Goal: Task Accomplishment & Management: Manage account settings

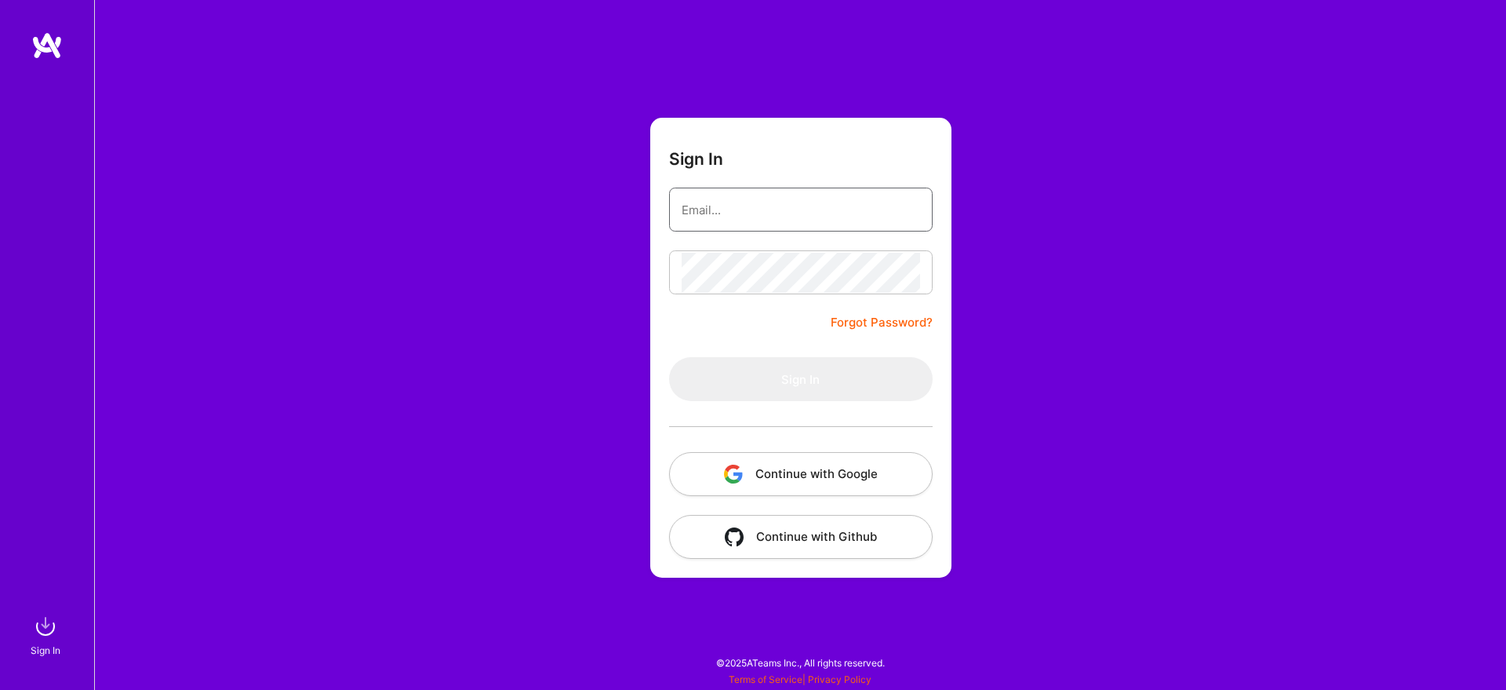
click at [781, 220] on input "email" at bounding box center [801, 210] width 238 height 40
type input "[PERSON_NAME][EMAIL_ADDRESS][PERSON_NAME][DOMAIN_NAME]"
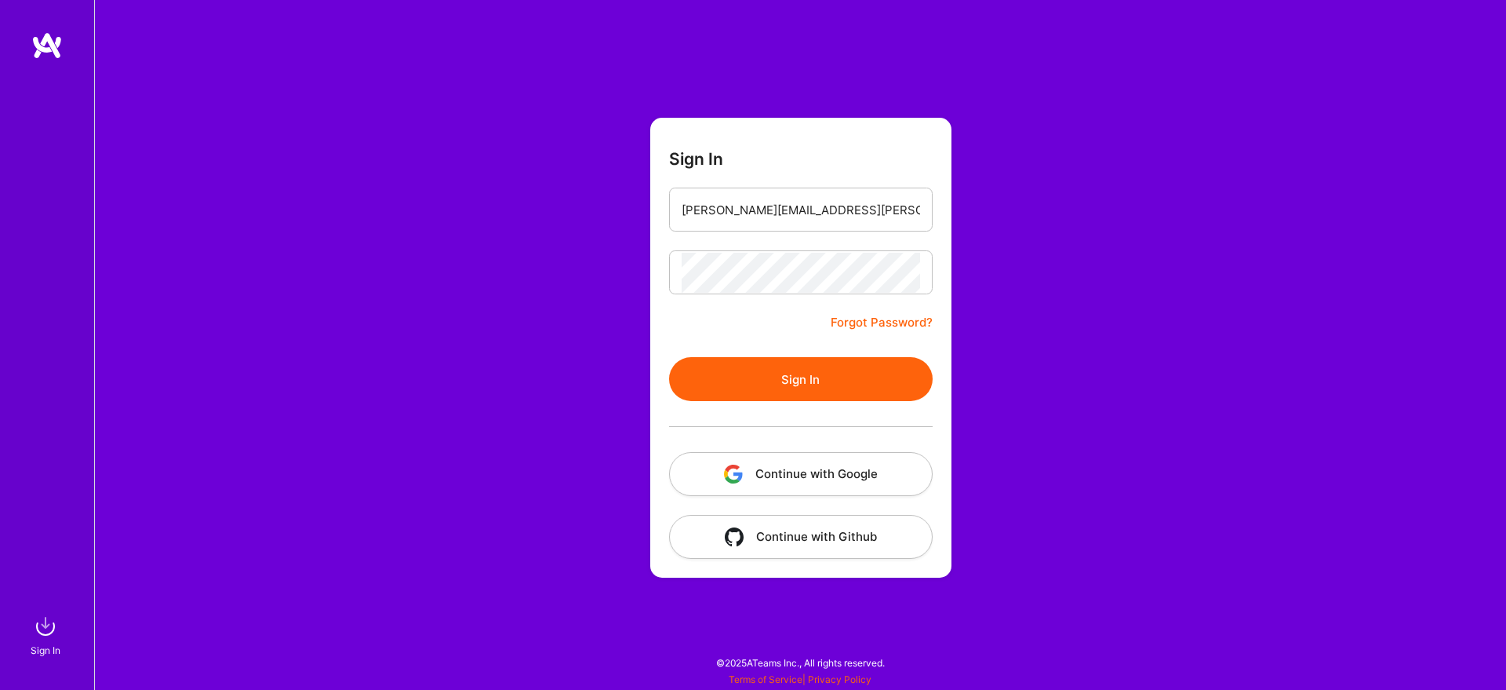
click at [802, 391] on button "Sign In" at bounding box center [801, 379] width 264 height 44
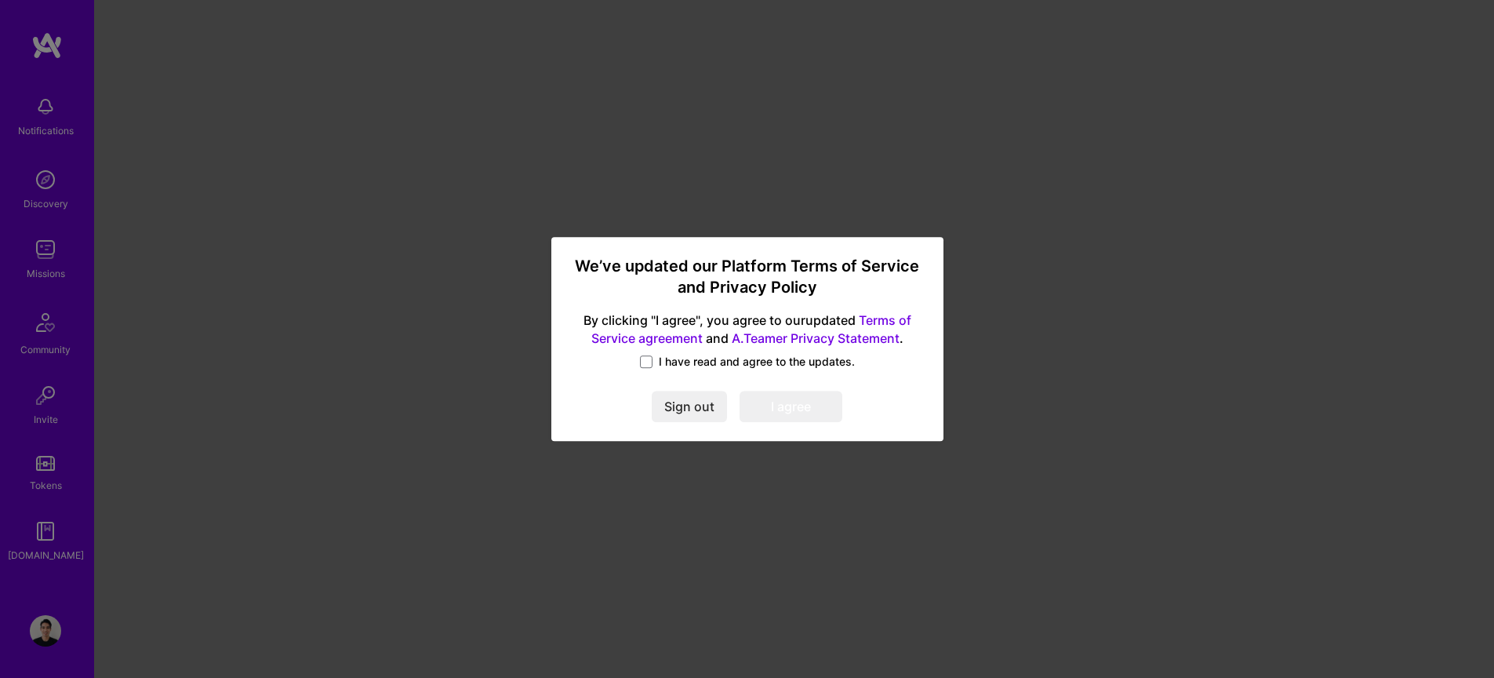
click at [693, 362] on span "I have read and agree to the updates." at bounding box center [757, 362] width 196 height 16
click at [0, 0] on input "I have read and agree to the updates." at bounding box center [0, 0] width 0 height 0
click at [800, 420] on button "I agree" at bounding box center [791, 406] width 103 height 31
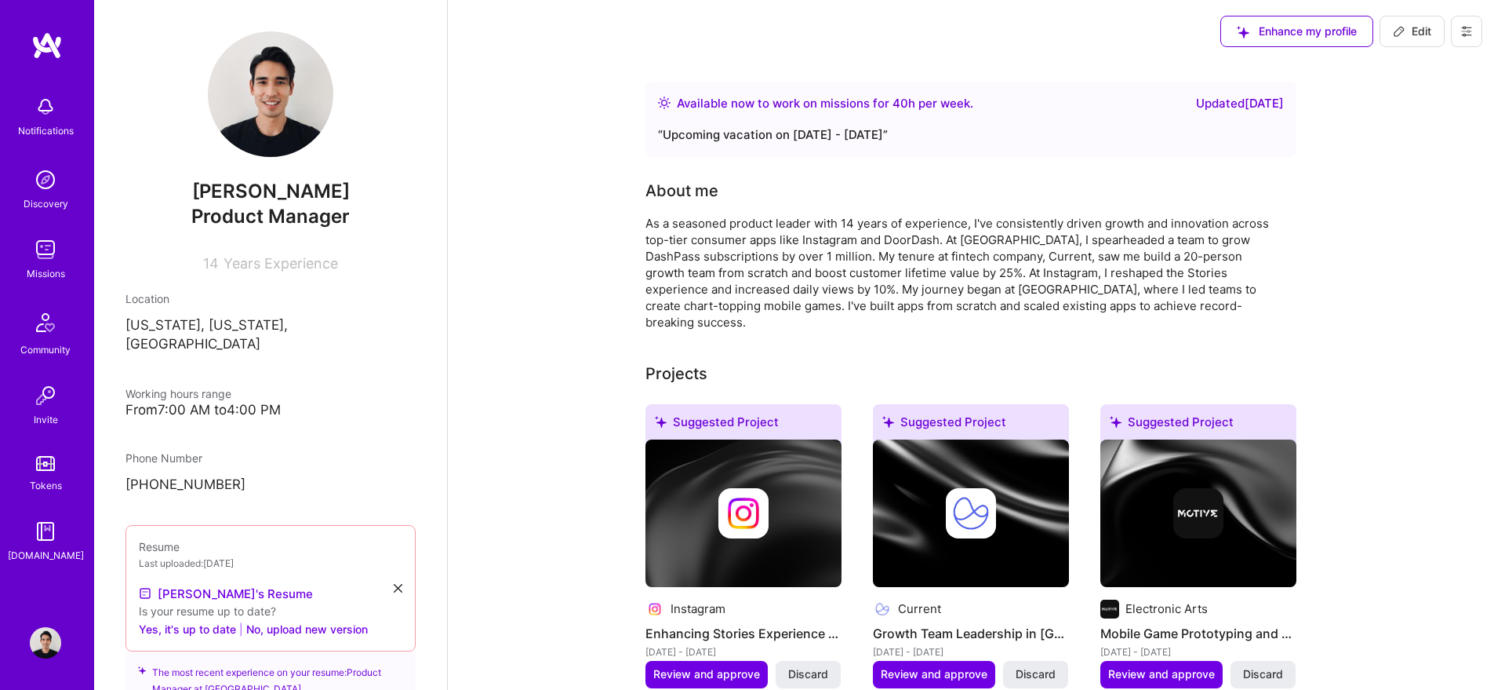
click at [43, 177] on img at bounding box center [45, 179] width 31 height 31
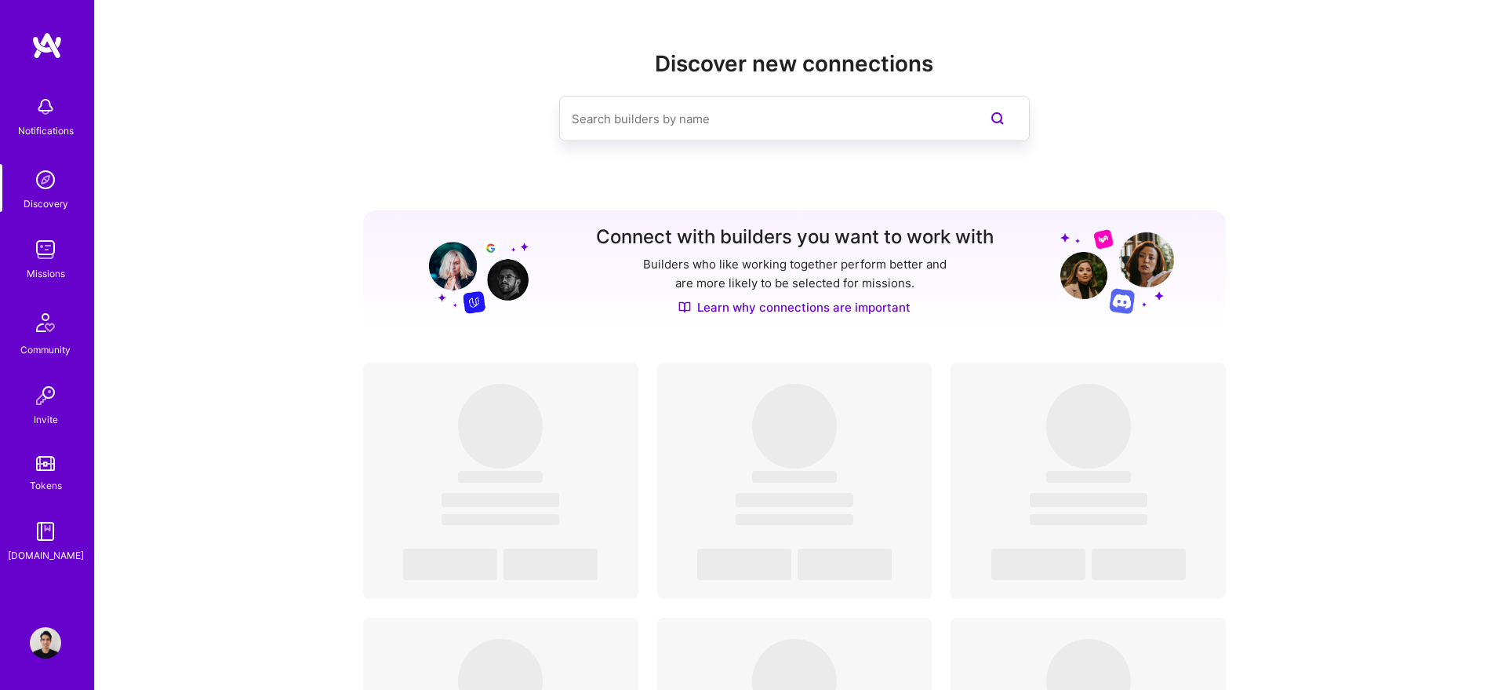
click at [43, 268] on div "Missions" at bounding box center [46, 273] width 38 height 16
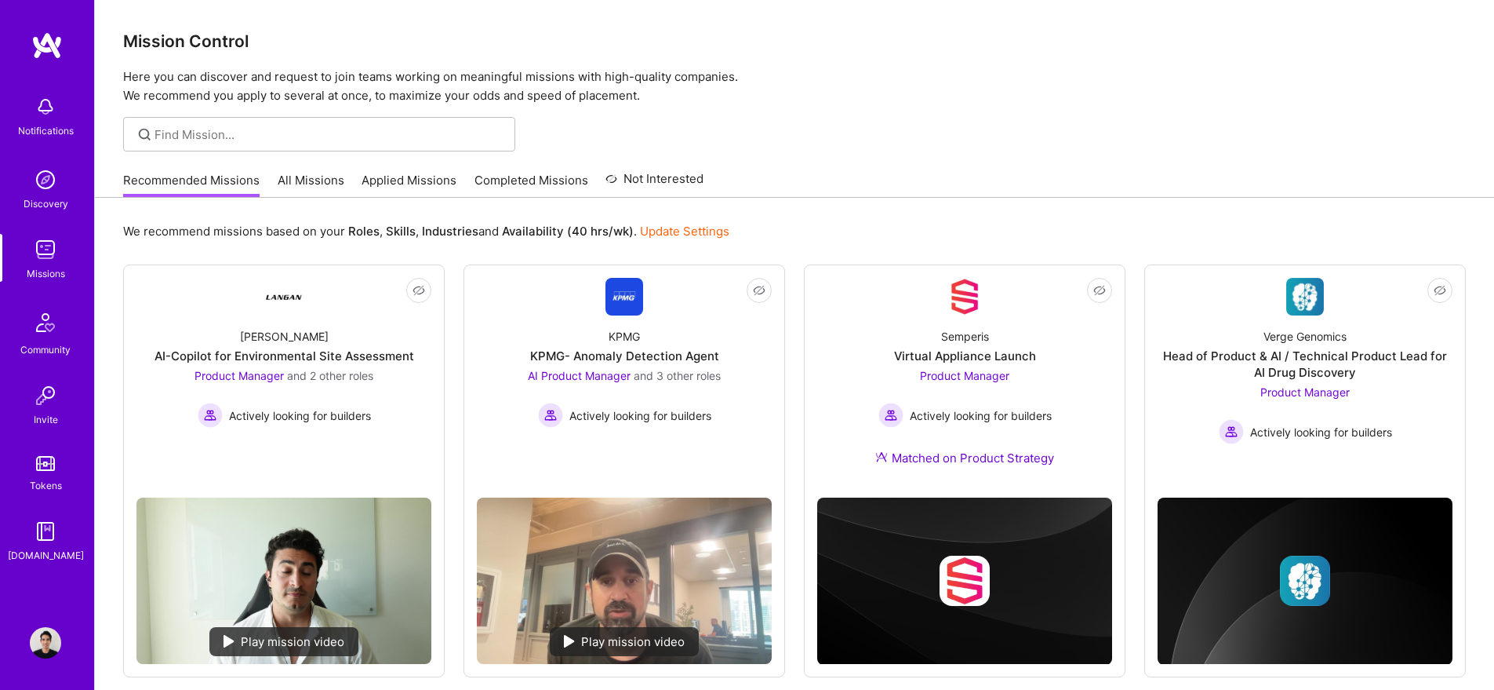
click at [315, 180] on link "All Missions" at bounding box center [311, 185] width 67 height 26
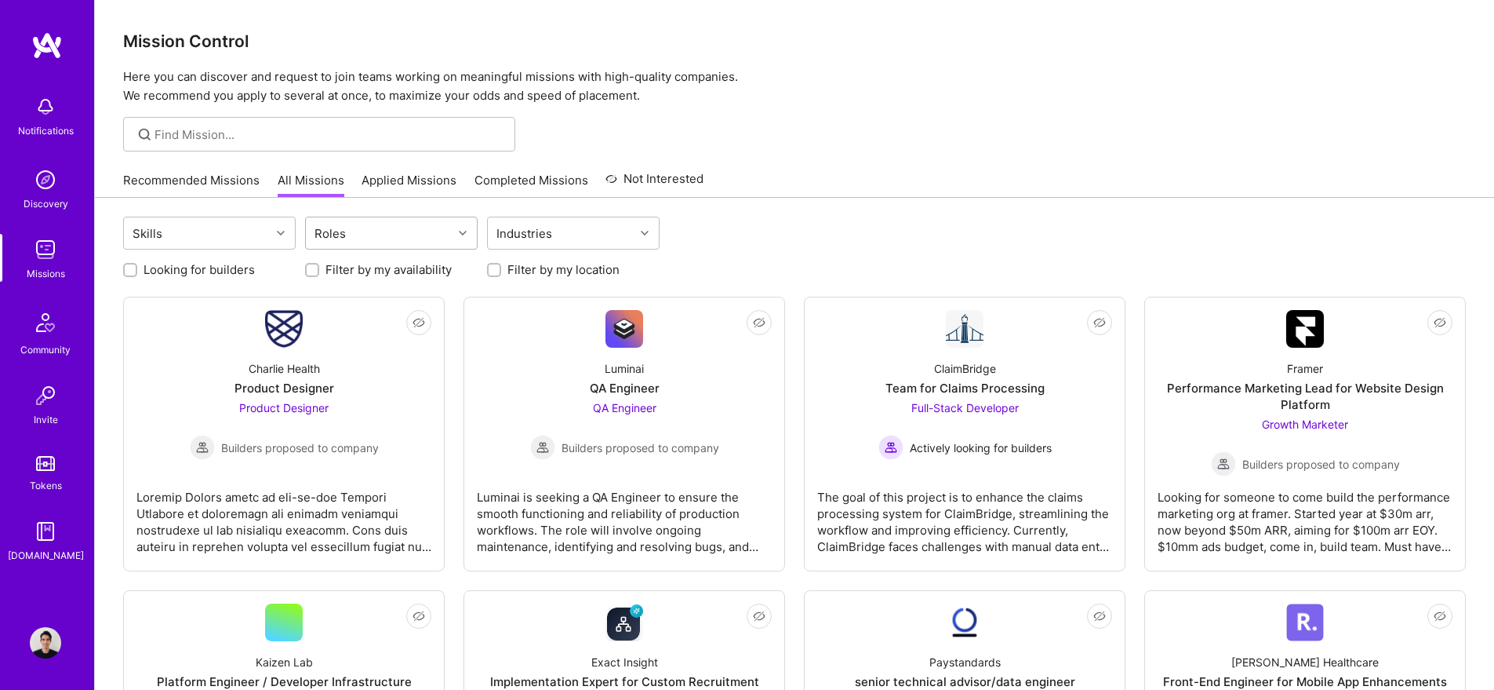
click at [375, 235] on div "Roles" at bounding box center [379, 232] width 147 height 31
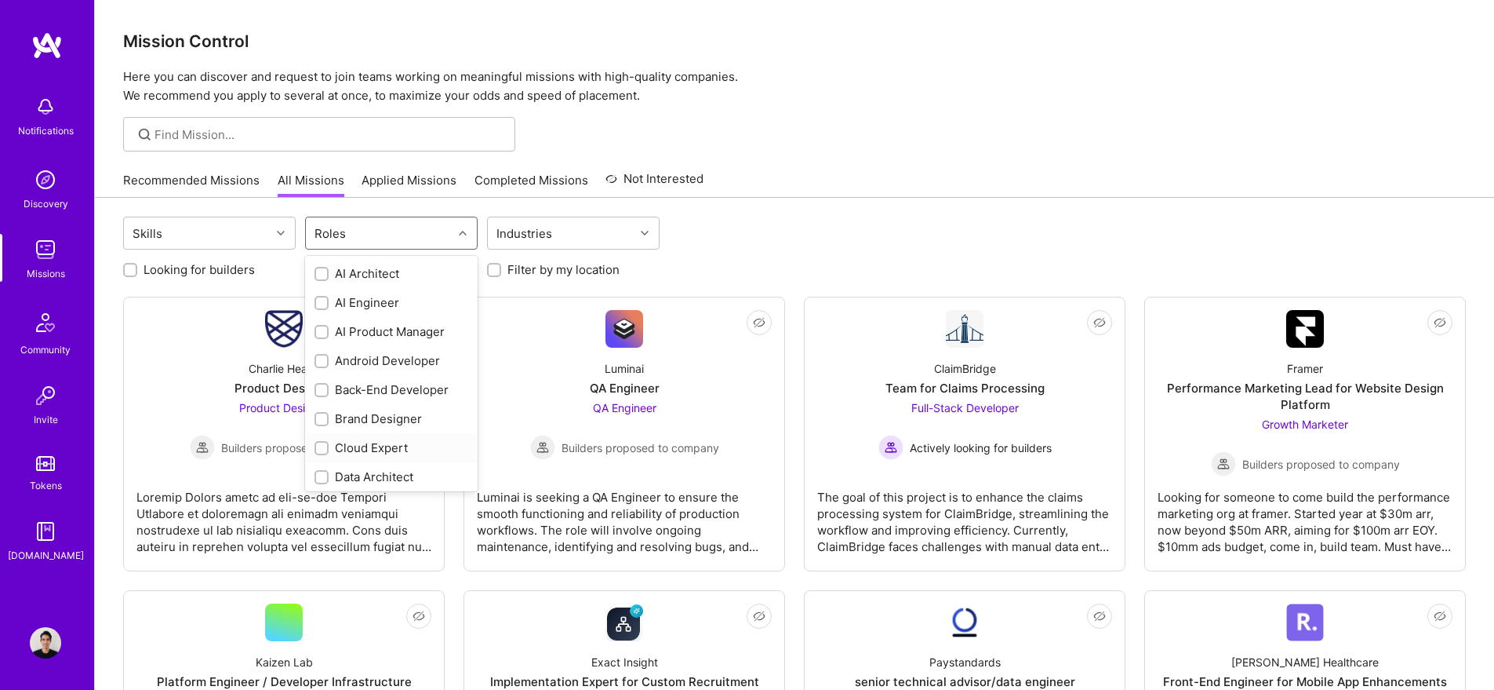
scroll to position [510, 0]
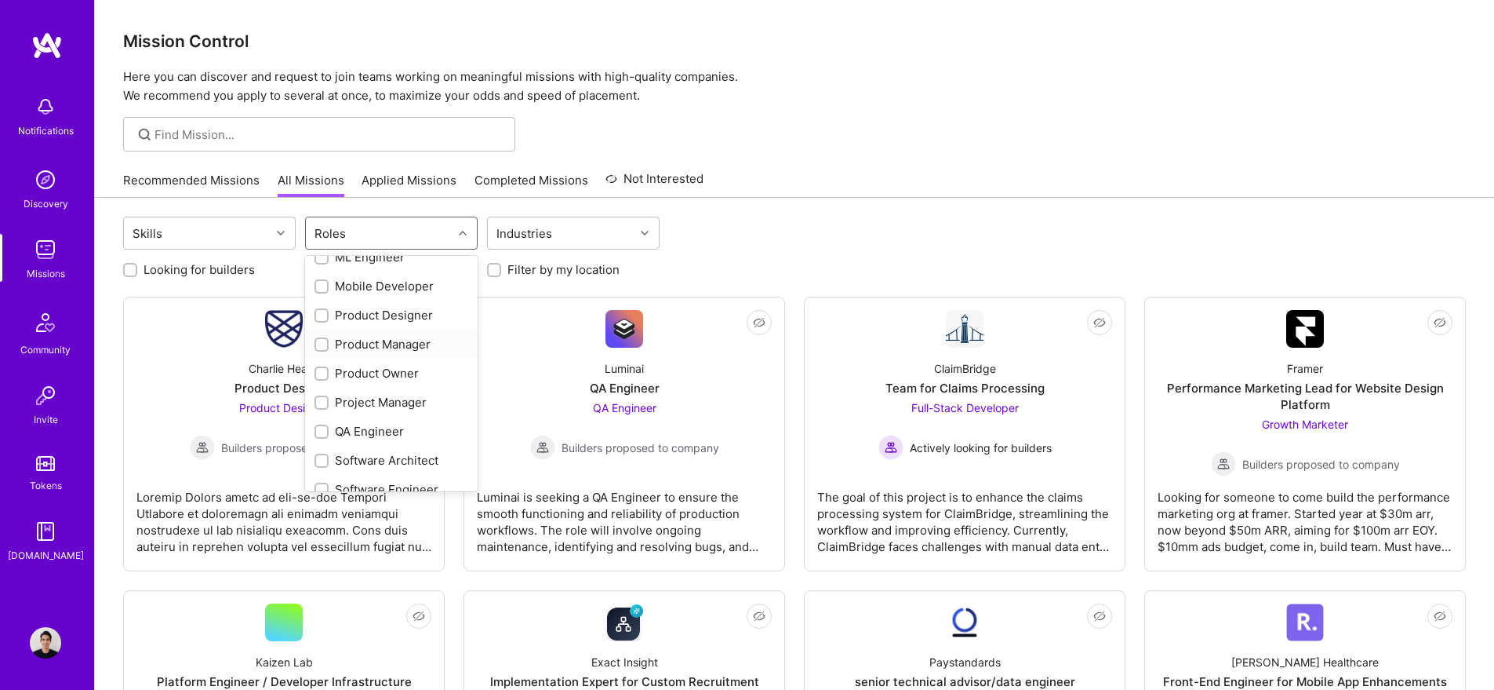
click at [360, 347] on div "Product Manager" at bounding box center [392, 344] width 154 height 16
checkbox input "true"
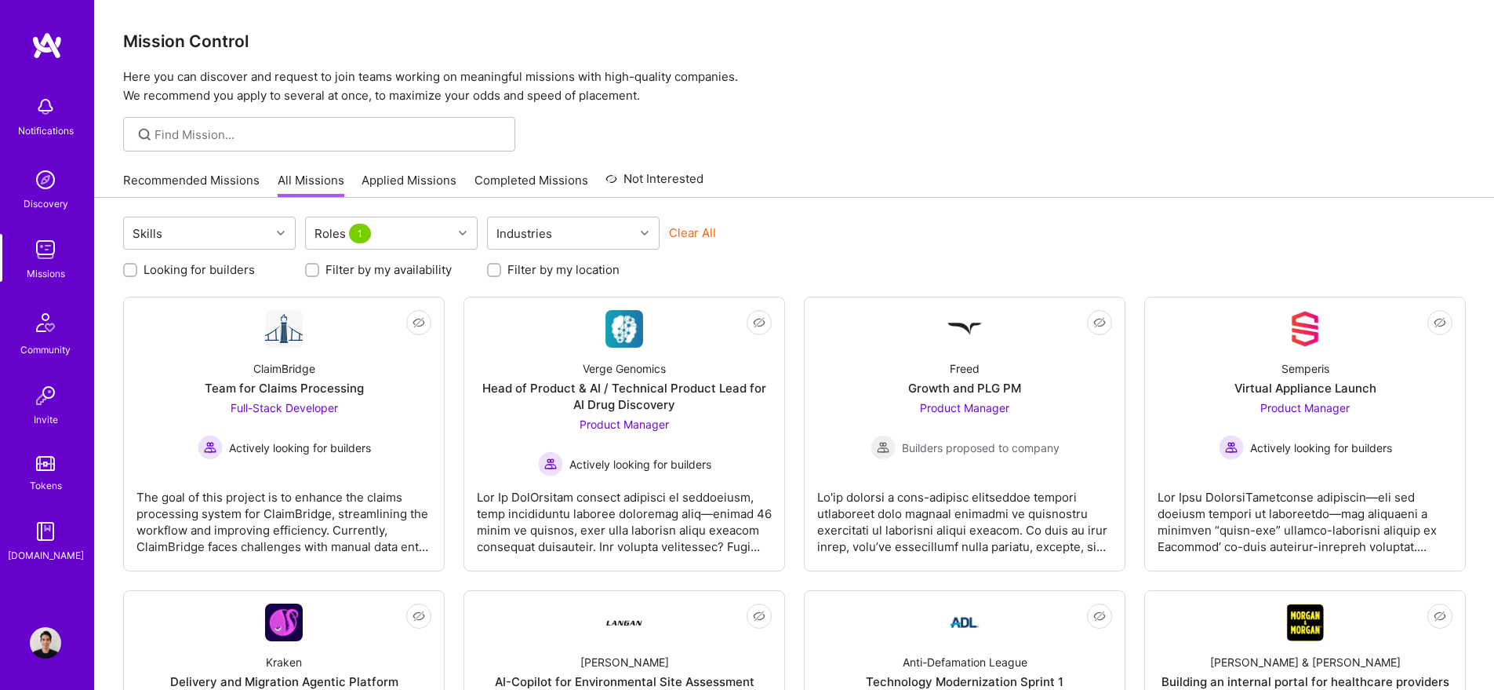
click at [1085, 213] on div "Skills Roles 1 Industries Clear All Looking for builders Filter by my availabil…" at bounding box center [794, 542] width 1399 height 688
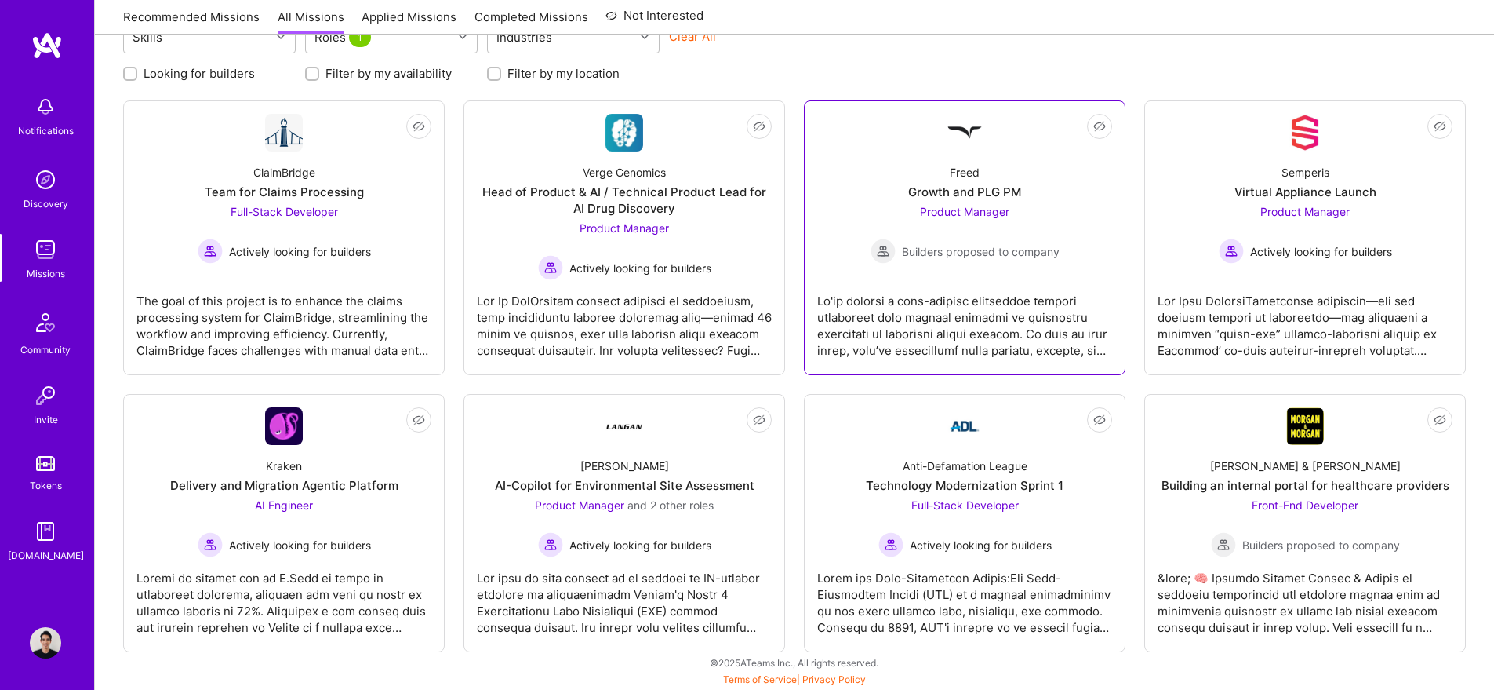
scroll to position [0, 0]
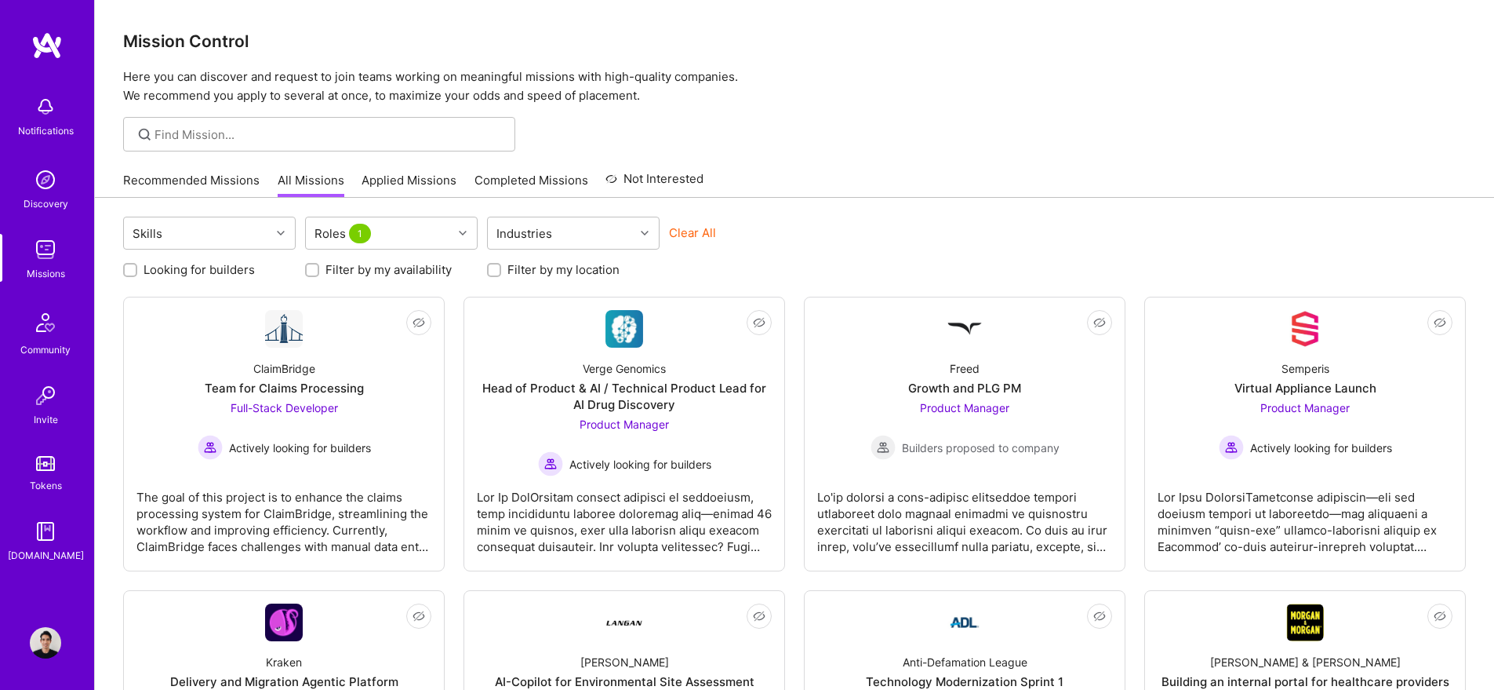
click at [47, 653] on img at bounding box center [45, 642] width 31 height 31
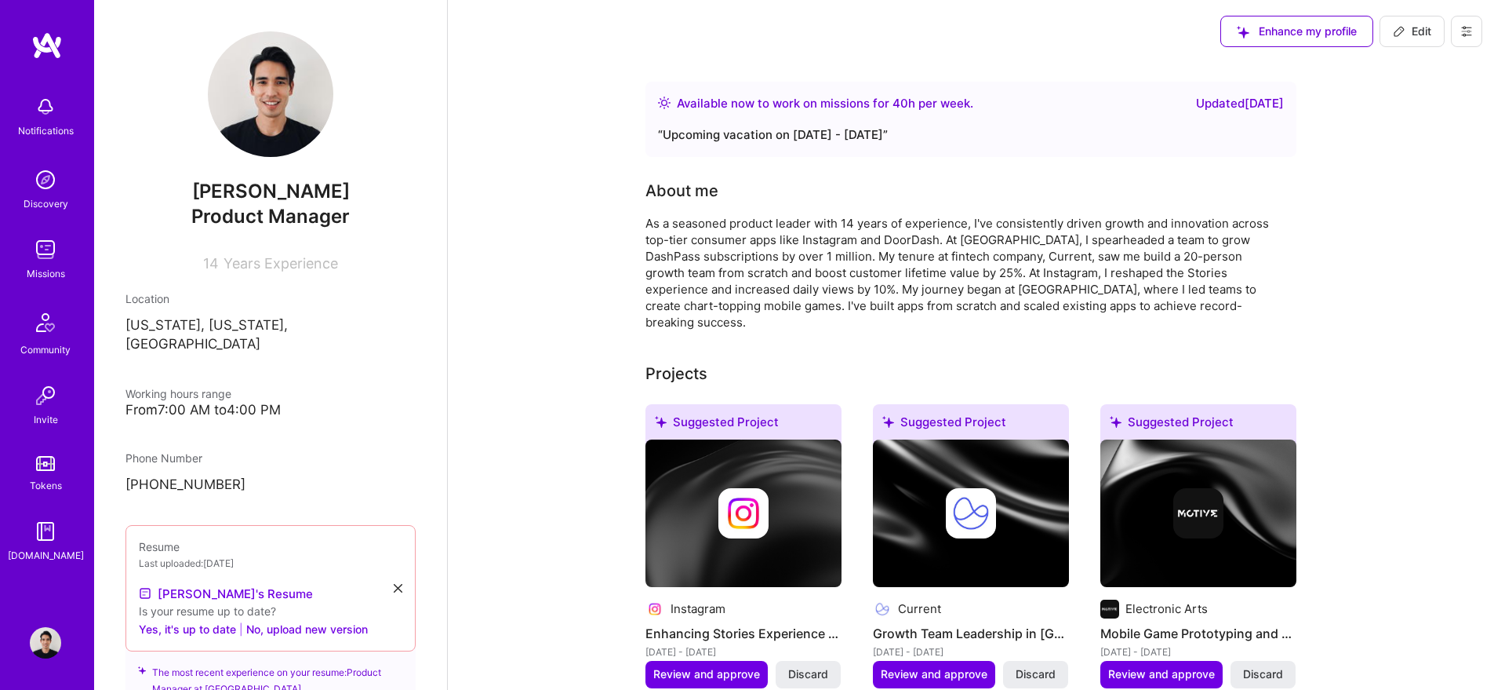
click at [1441, 31] on button "Edit" at bounding box center [1412, 31] width 65 height 31
select select "US"
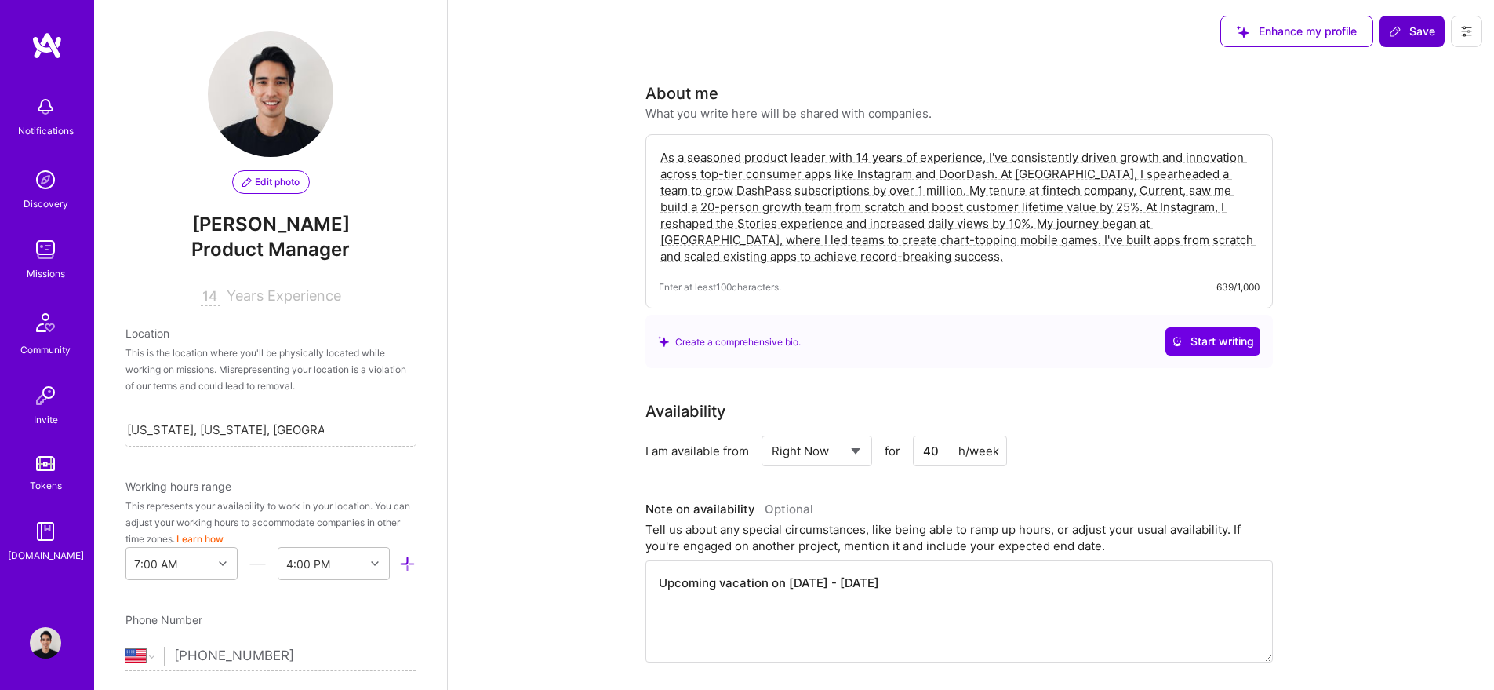
scroll to position [693, 0]
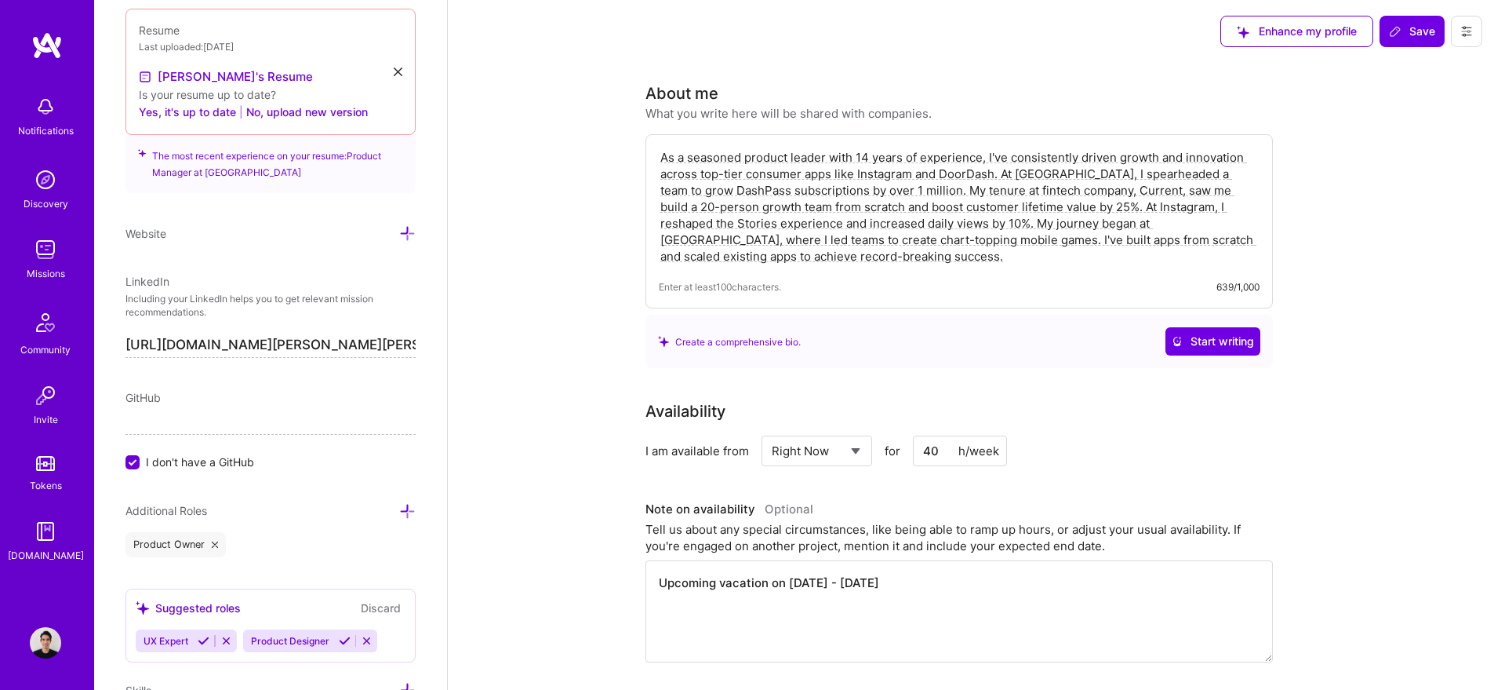
click at [837, 449] on select "Select... Right Now Future Date Not Available" at bounding box center [817, 451] width 90 height 40
select select "Not Available"
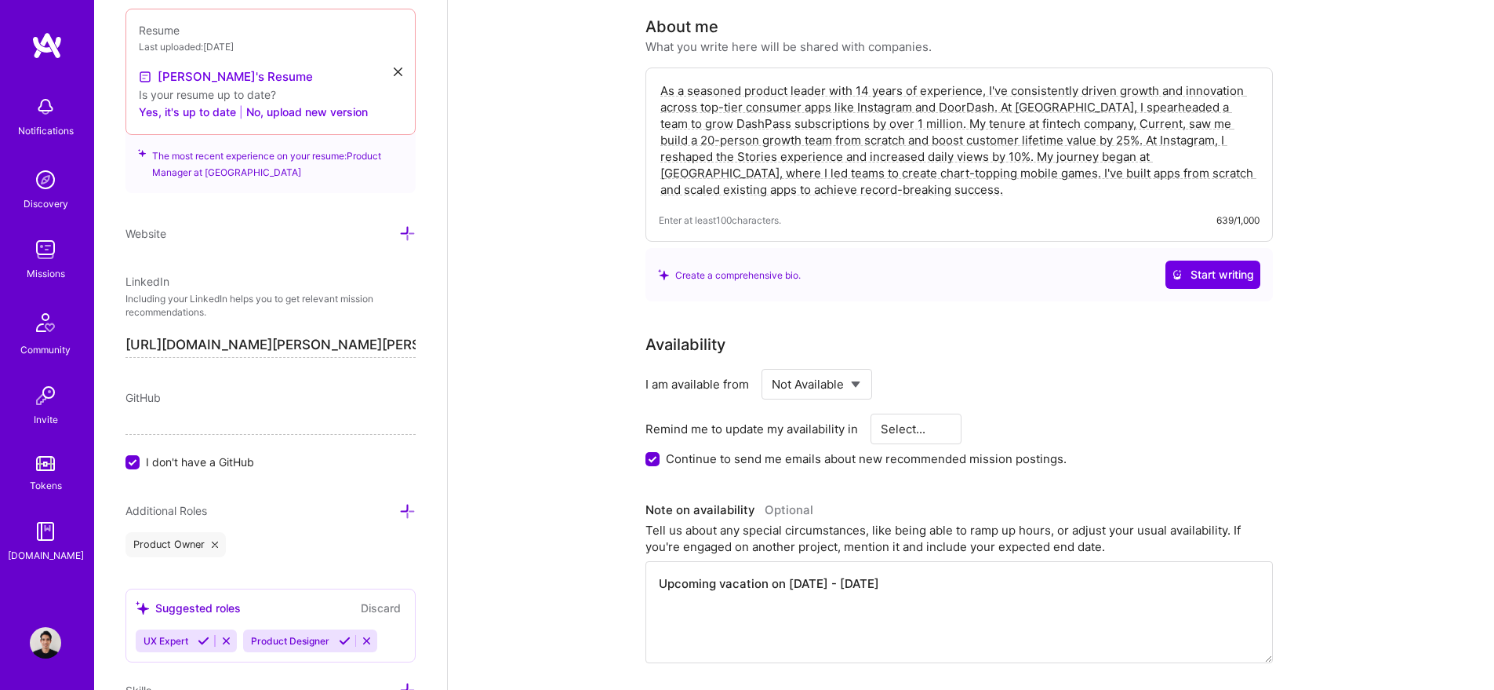
scroll to position [107, 0]
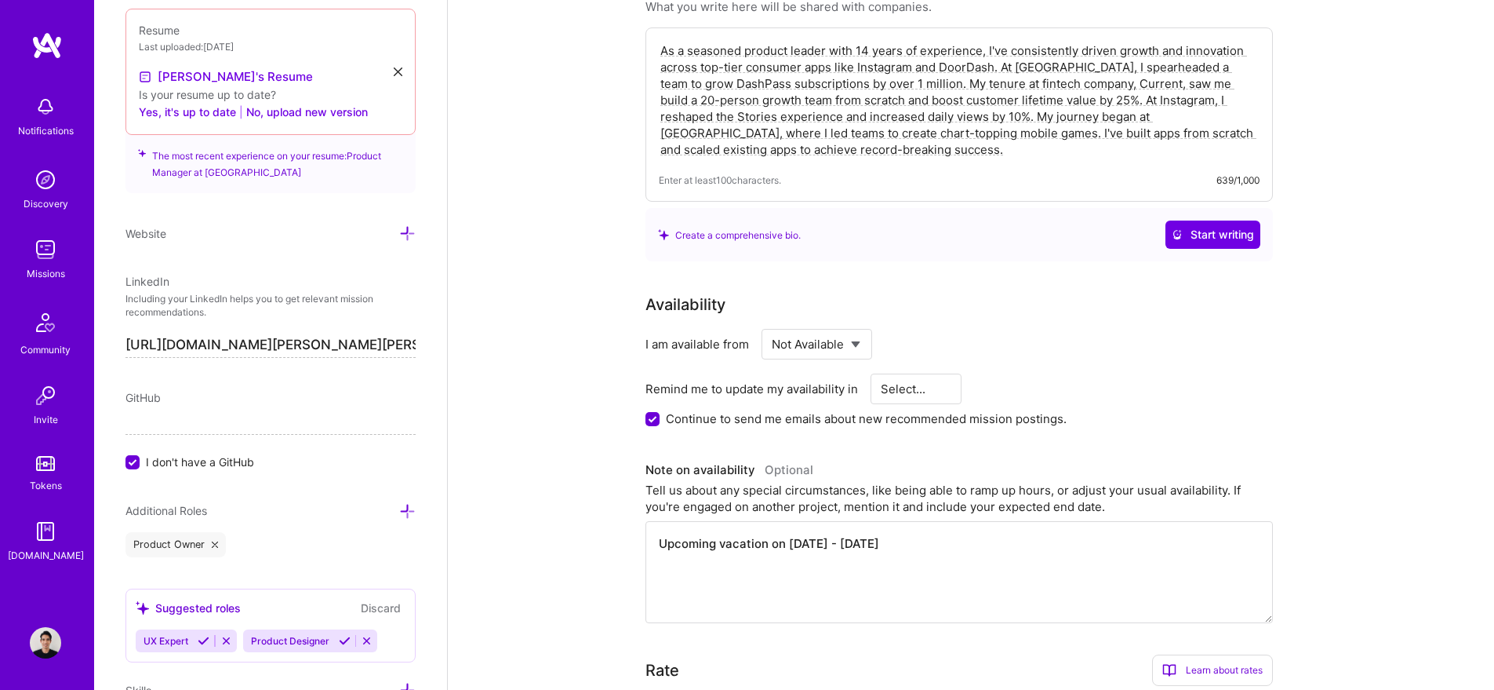
click at [919, 373] on select "Select... 1 Month 3 Months 6 Months" at bounding box center [916, 389] width 71 height 40
click at [651, 420] on input "Continue to send me emails about new recommended mission postings." at bounding box center [654, 420] width 14 height 14
checkbox input "false"
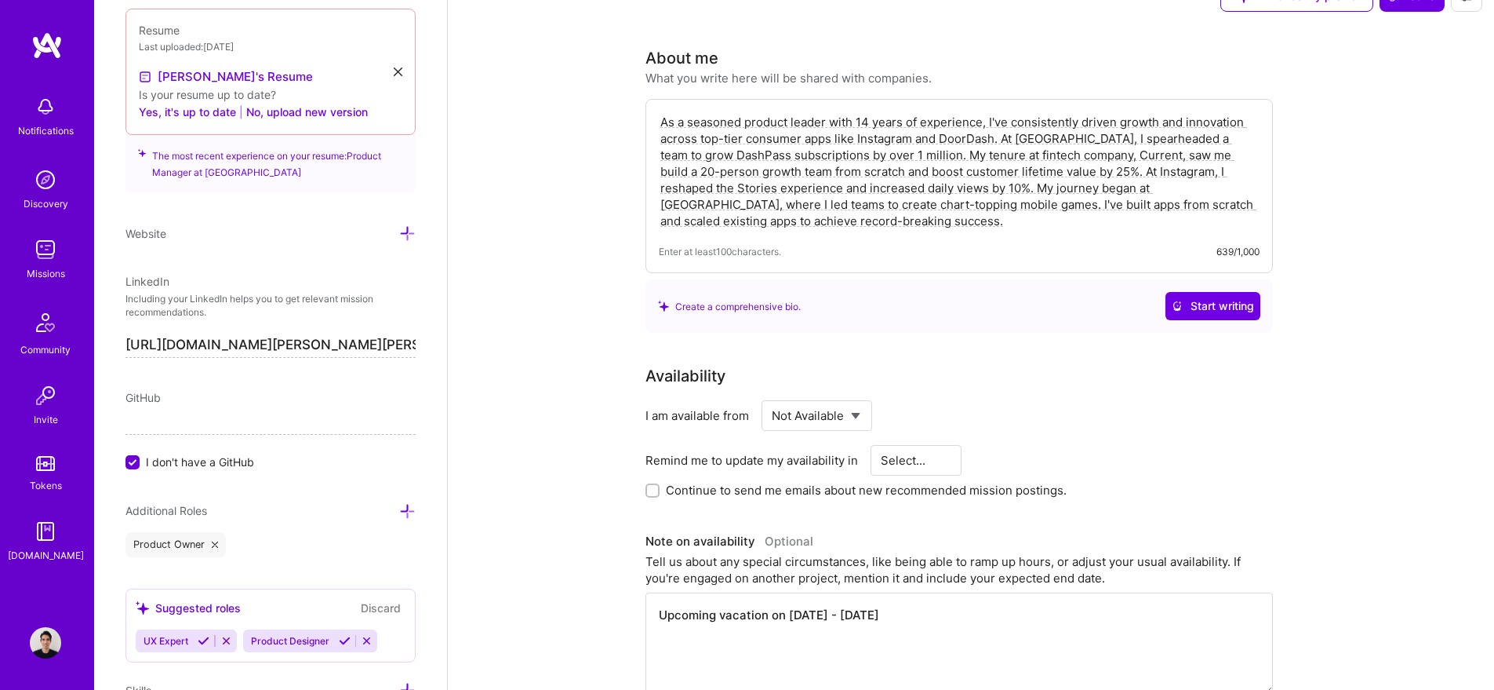
scroll to position [0, 0]
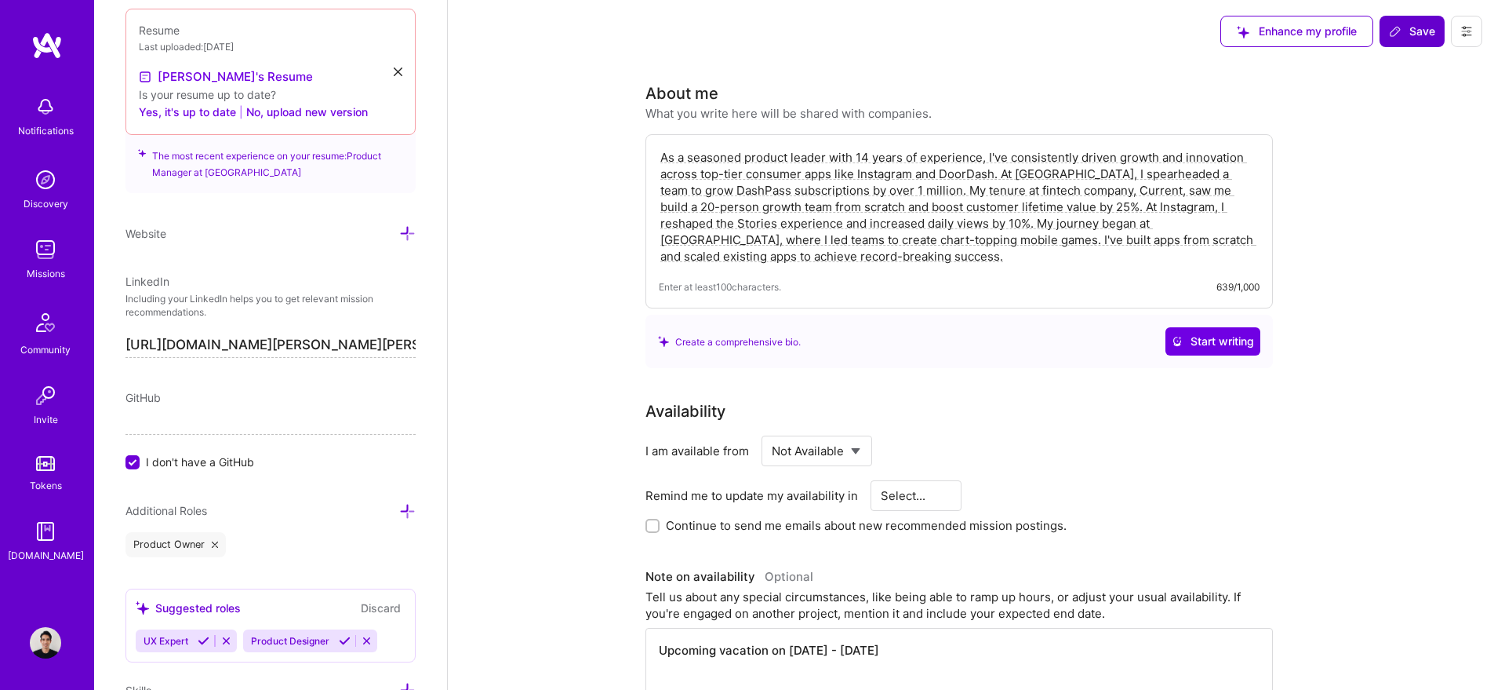
click at [1412, 23] on button "Save" at bounding box center [1412, 31] width 65 height 31
select select "1 Month"
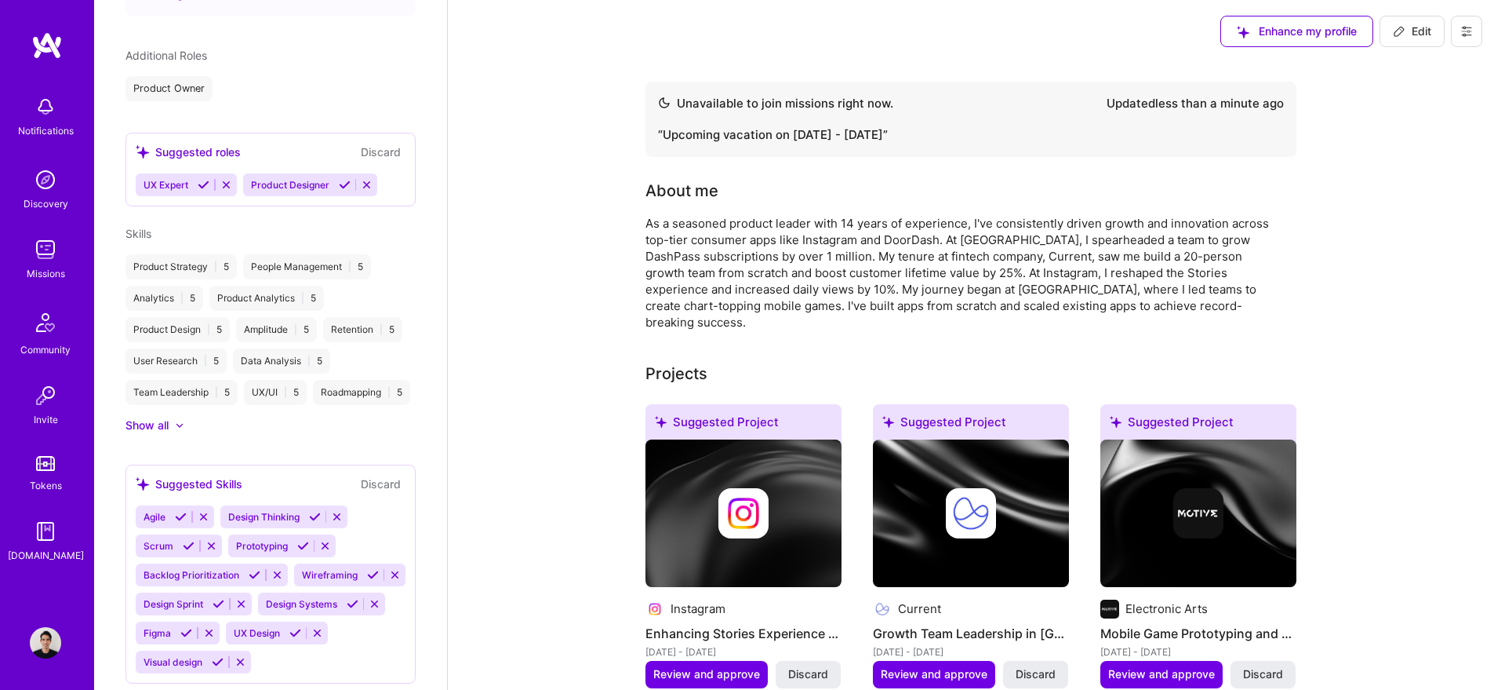
scroll to position [497, 0]
